Goal: Navigation & Orientation: Find specific page/section

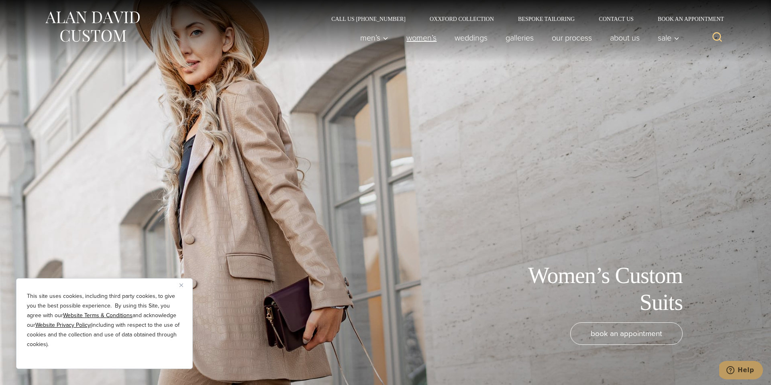
click at [425, 34] on link "Women’s" at bounding box center [421, 38] width 48 height 16
click at [454, 37] on link "weddings" at bounding box center [470, 38] width 51 height 16
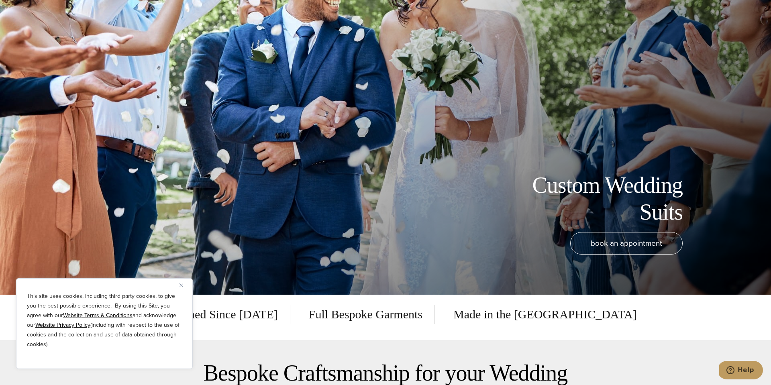
scroll to position [91, 0]
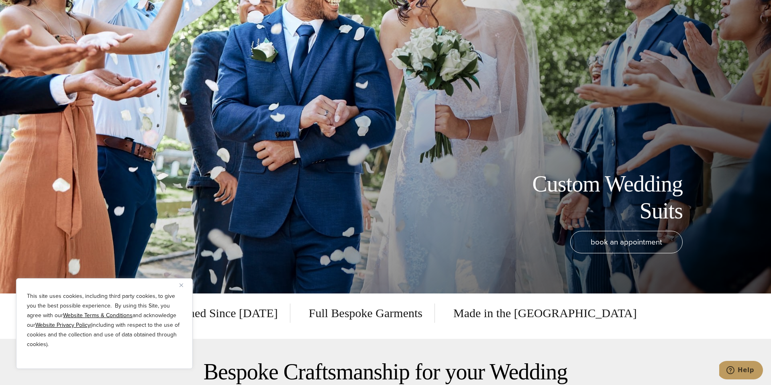
click at [181, 284] on img "Close" at bounding box center [181, 285] width 4 height 4
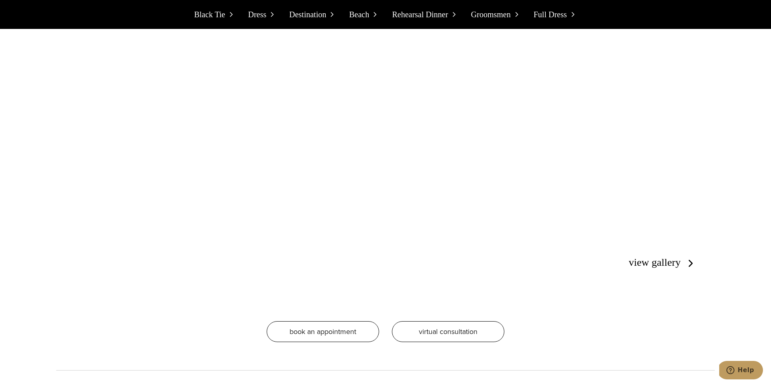
scroll to position [2621, 0]
